Goal: Task Accomplishment & Management: Use online tool/utility

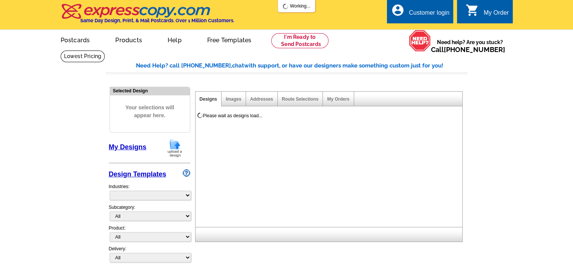
select select "785"
select select "791"
click at [434, 9] on div "Customer login" at bounding box center [429, 14] width 41 height 11
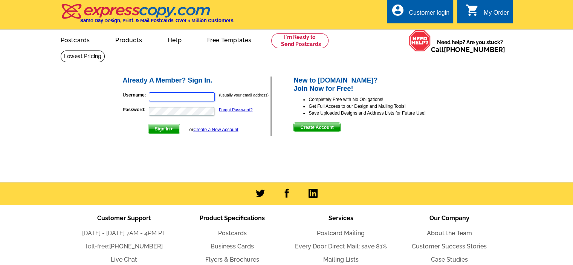
type input "[EMAIL_ADDRESS][DOMAIN_NAME]"
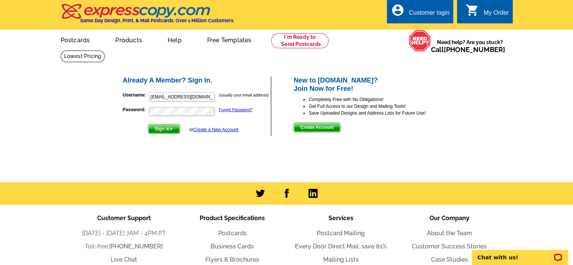
click at [162, 130] on span "Sign In" at bounding box center [163, 128] width 31 height 9
